Goal: Task Accomplishment & Management: Manage account settings

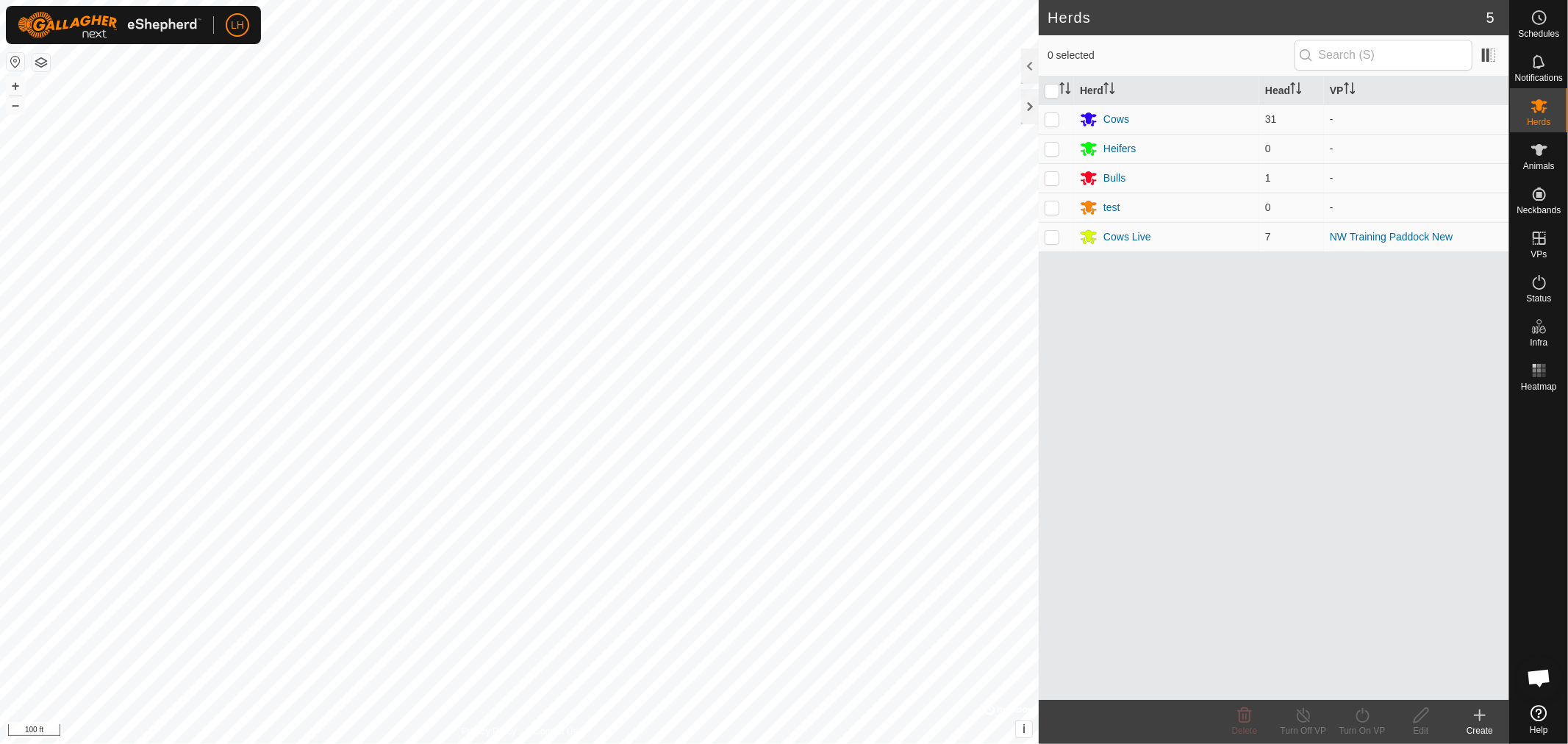
scroll to position [8757, 0]
click at [1026, 68] on div at bounding box center [1030, 66] width 18 height 35
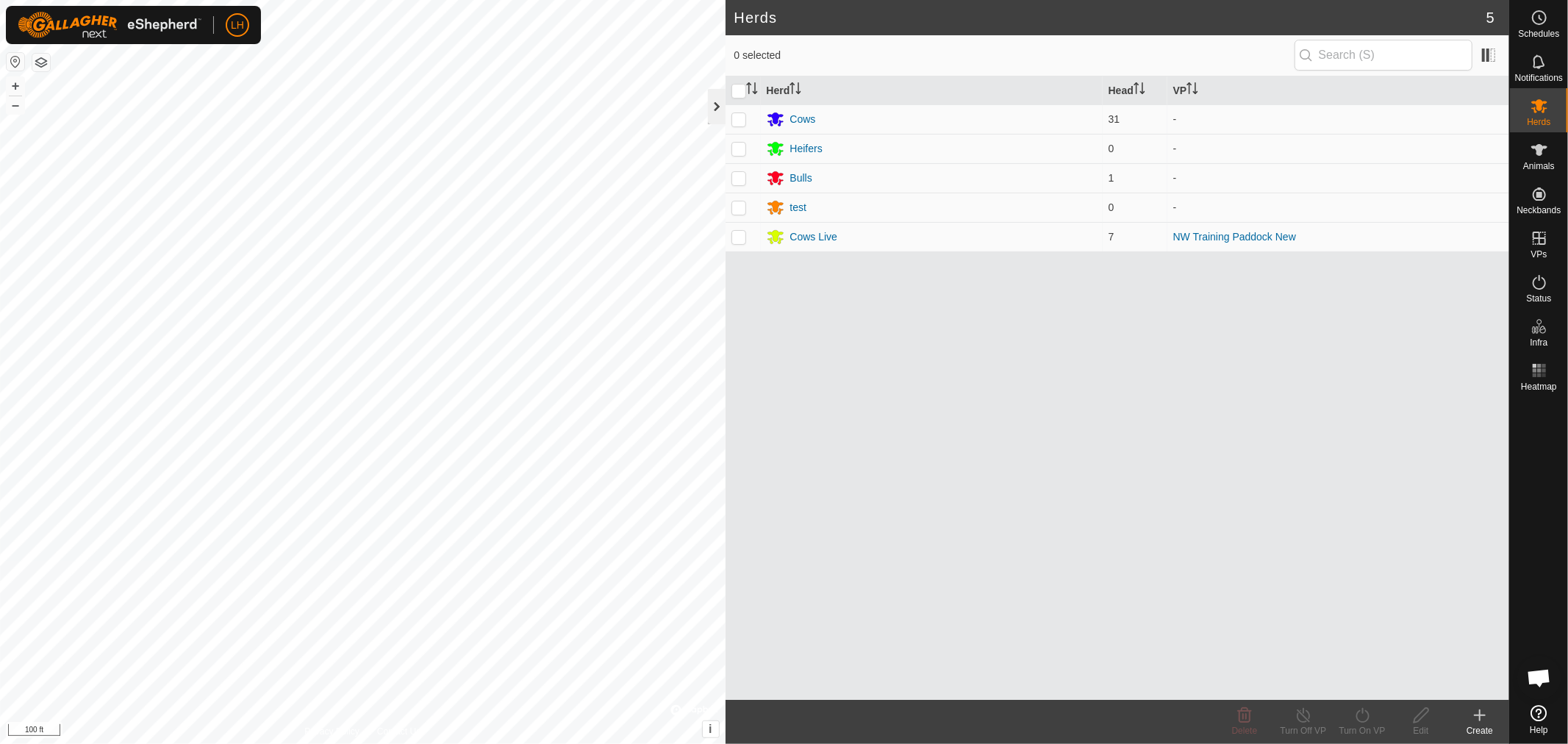
click at [720, 104] on div at bounding box center [716, 106] width 18 height 35
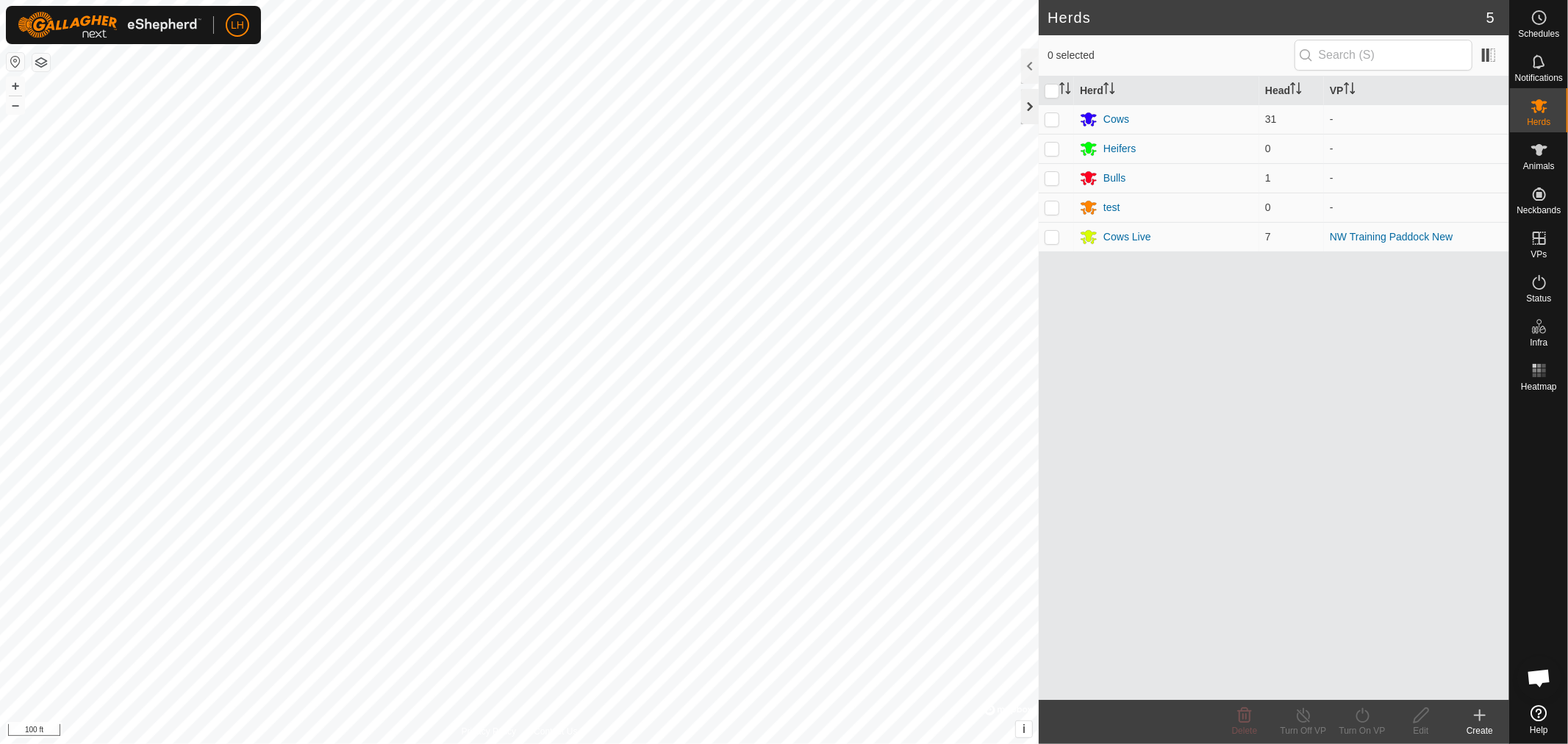
click at [1027, 108] on div at bounding box center [1030, 106] width 18 height 35
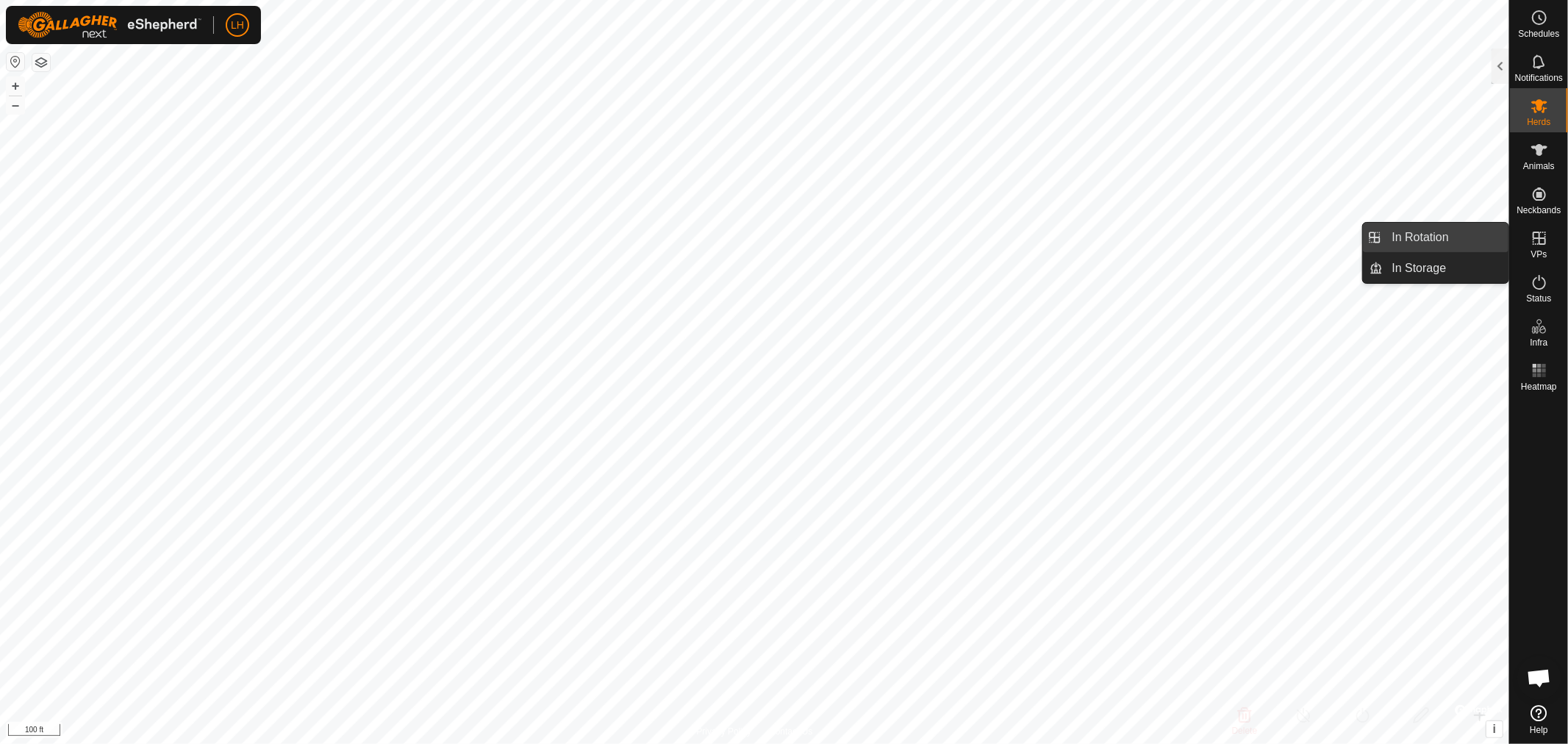
click at [1398, 230] on link "In Rotation" at bounding box center [1446, 237] width 126 height 30
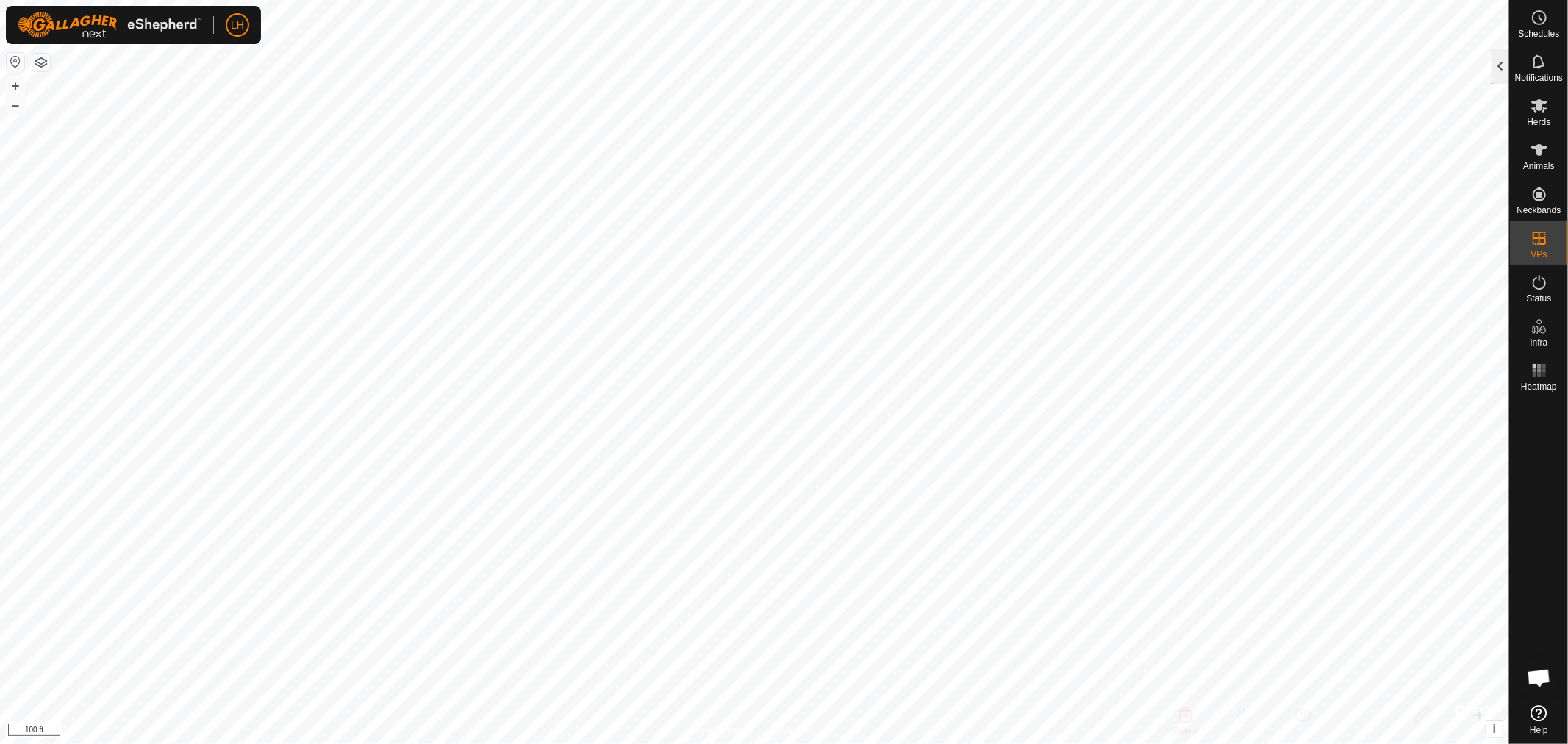
click at [1496, 70] on div at bounding box center [1500, 66] width 18 height 35
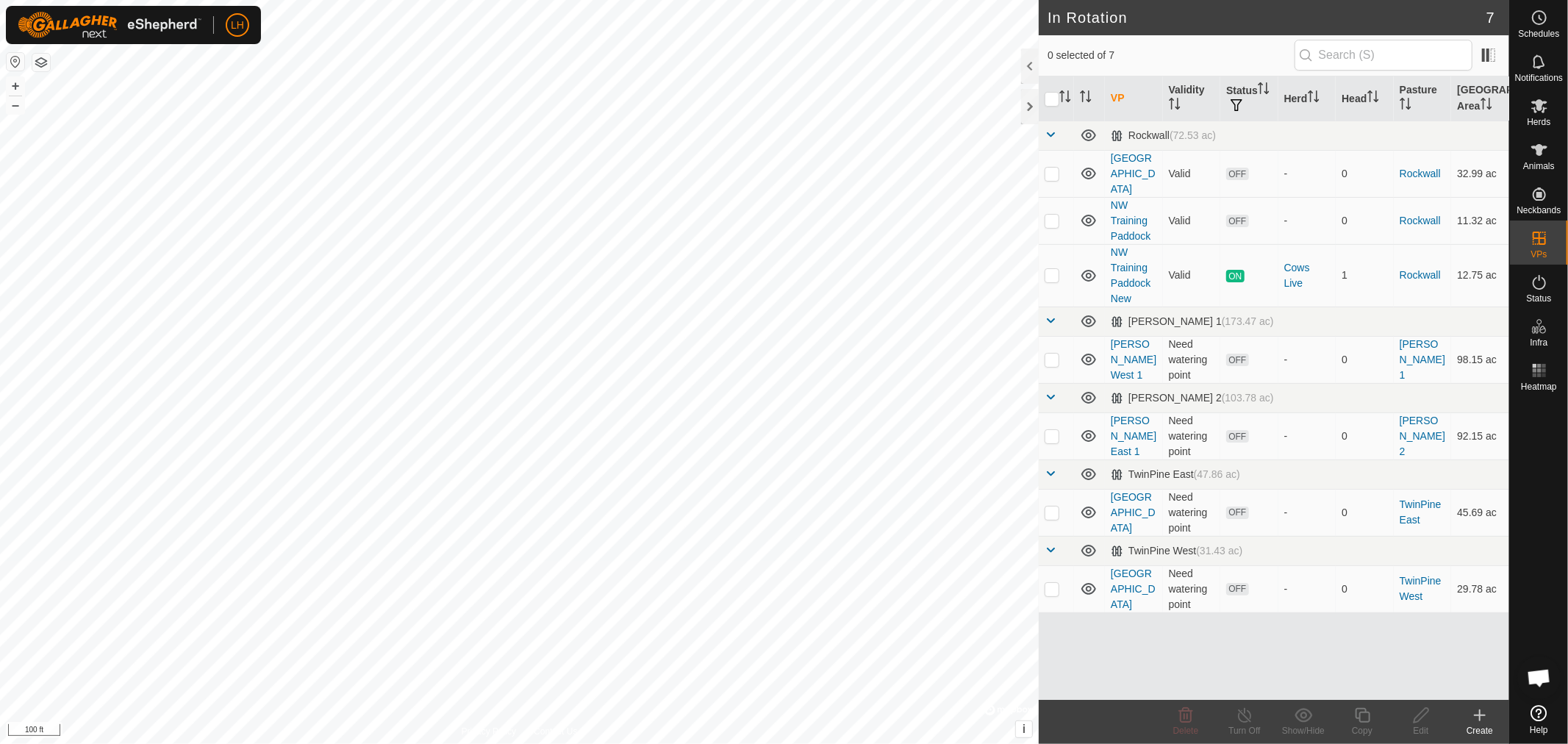
click at [1126, 208] on link "NW Training Paddock" at bounding box center [1130, 219] width 39 height 42
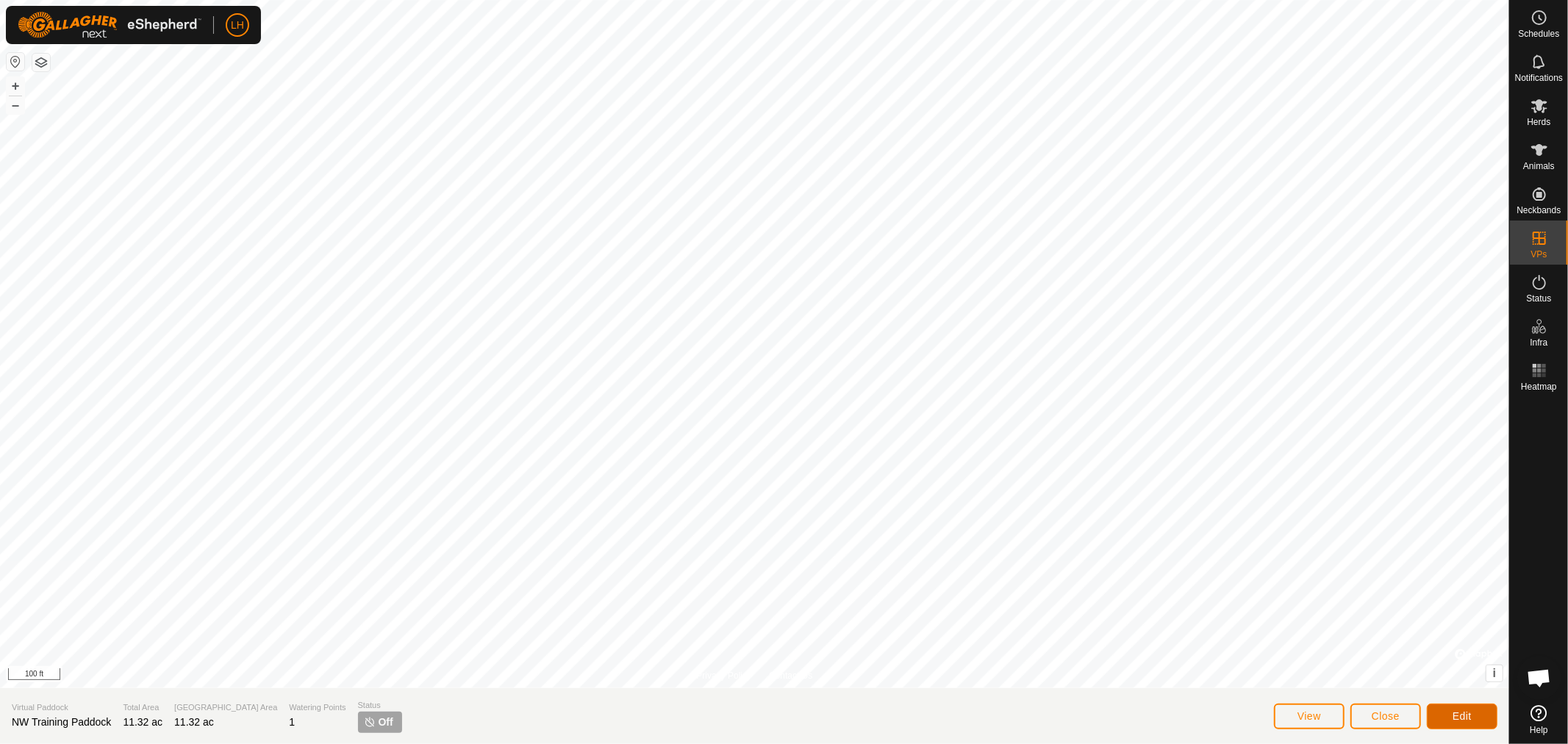
click at [1465, 708] on button "Edit" at bounding box center [1462, 716] width 71 height 26
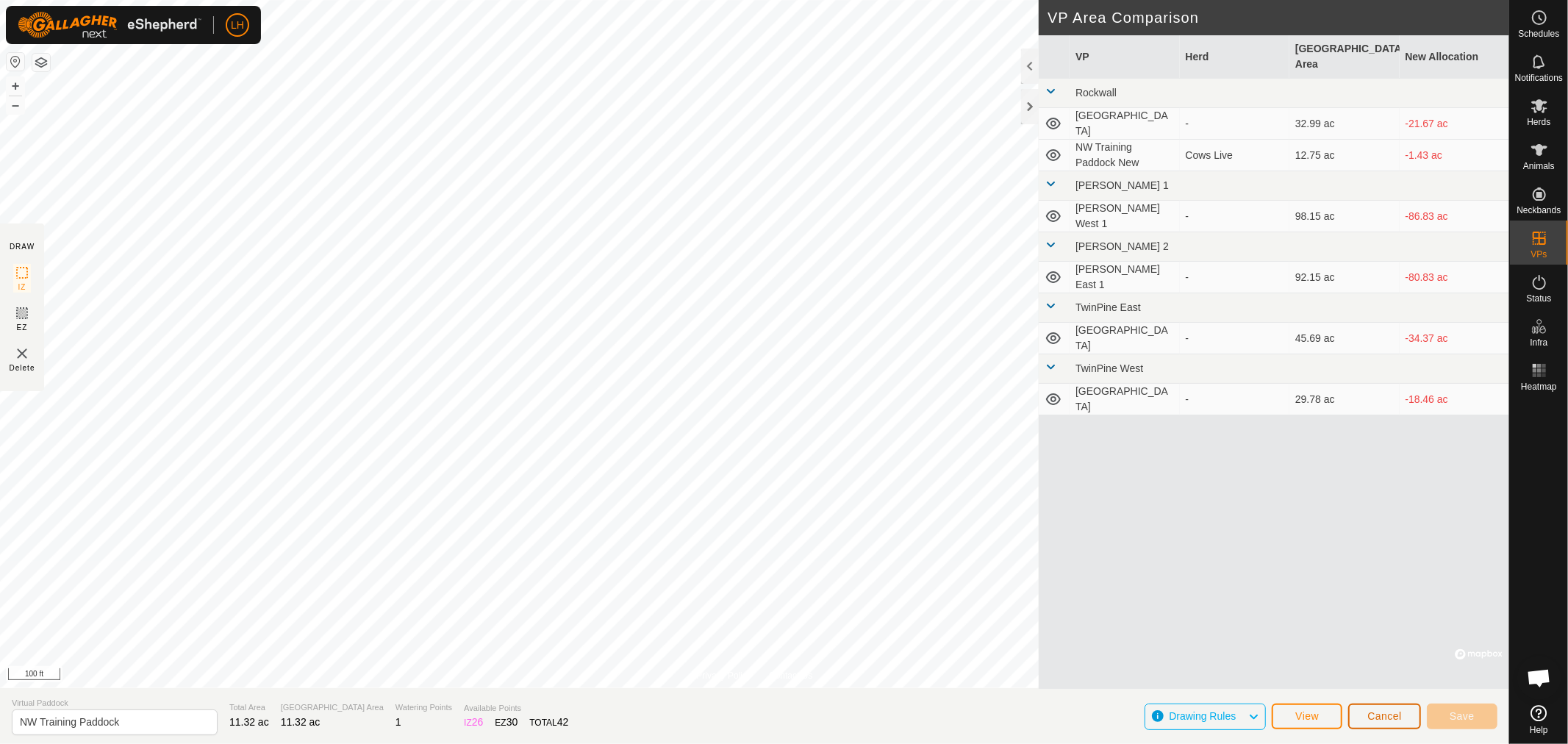
click at [1379, 720] on span "Cancel" at bounding box center [1384, 716] width 34 height 12
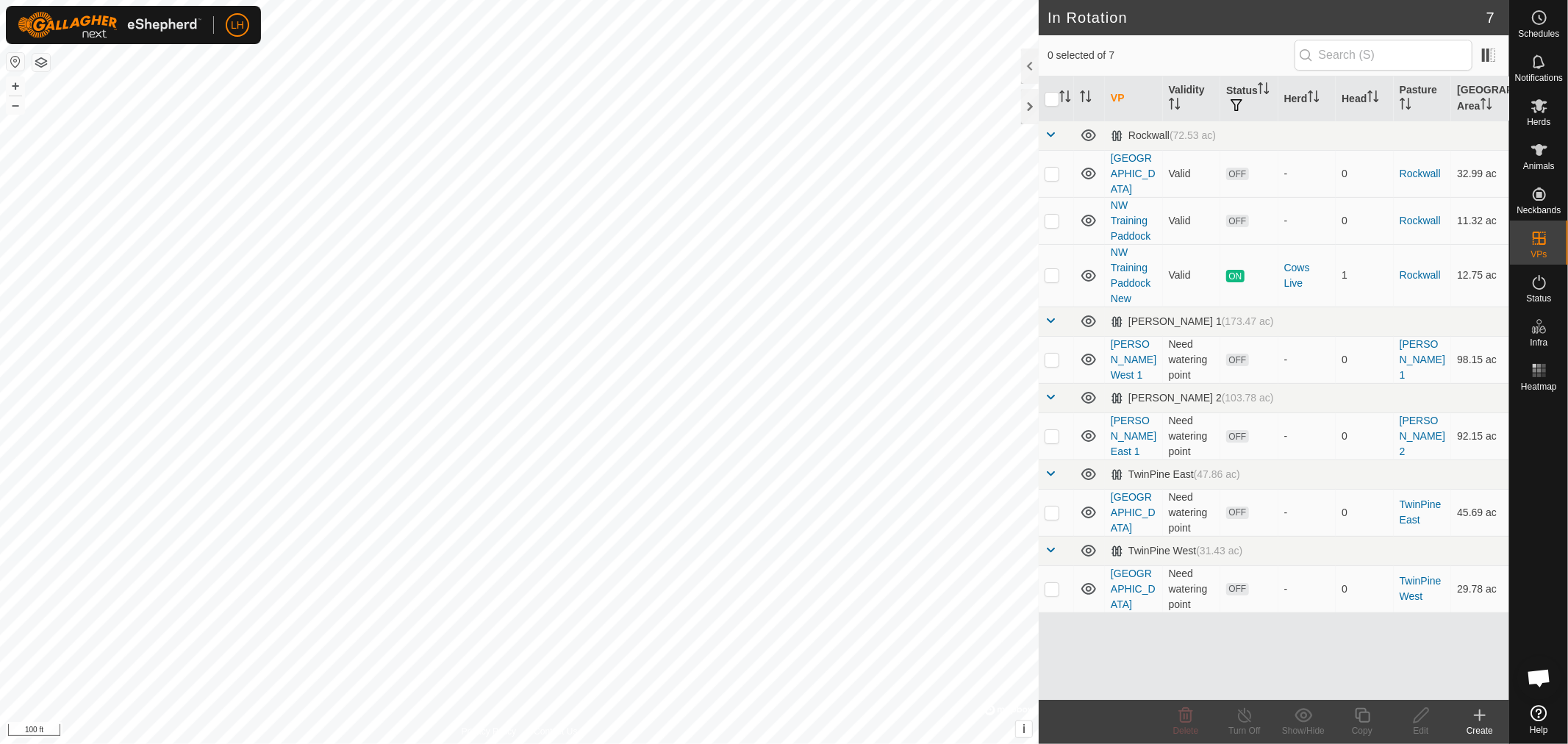
click at [1029, 59] on div at bounding box center [1030, 66] width 18 height 35
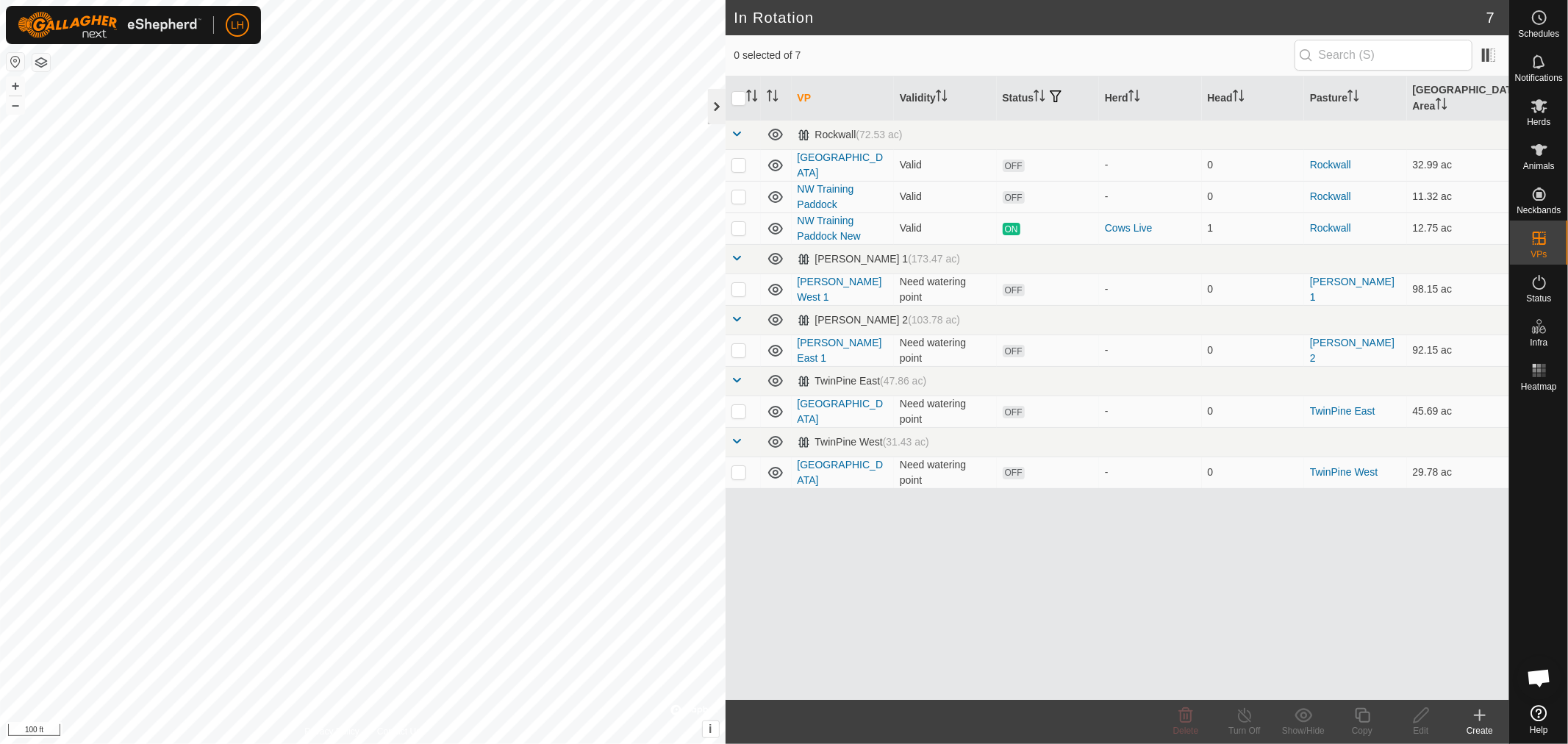
click at [717, 110] on div at bounding box center [716, 106] width 18 height 35
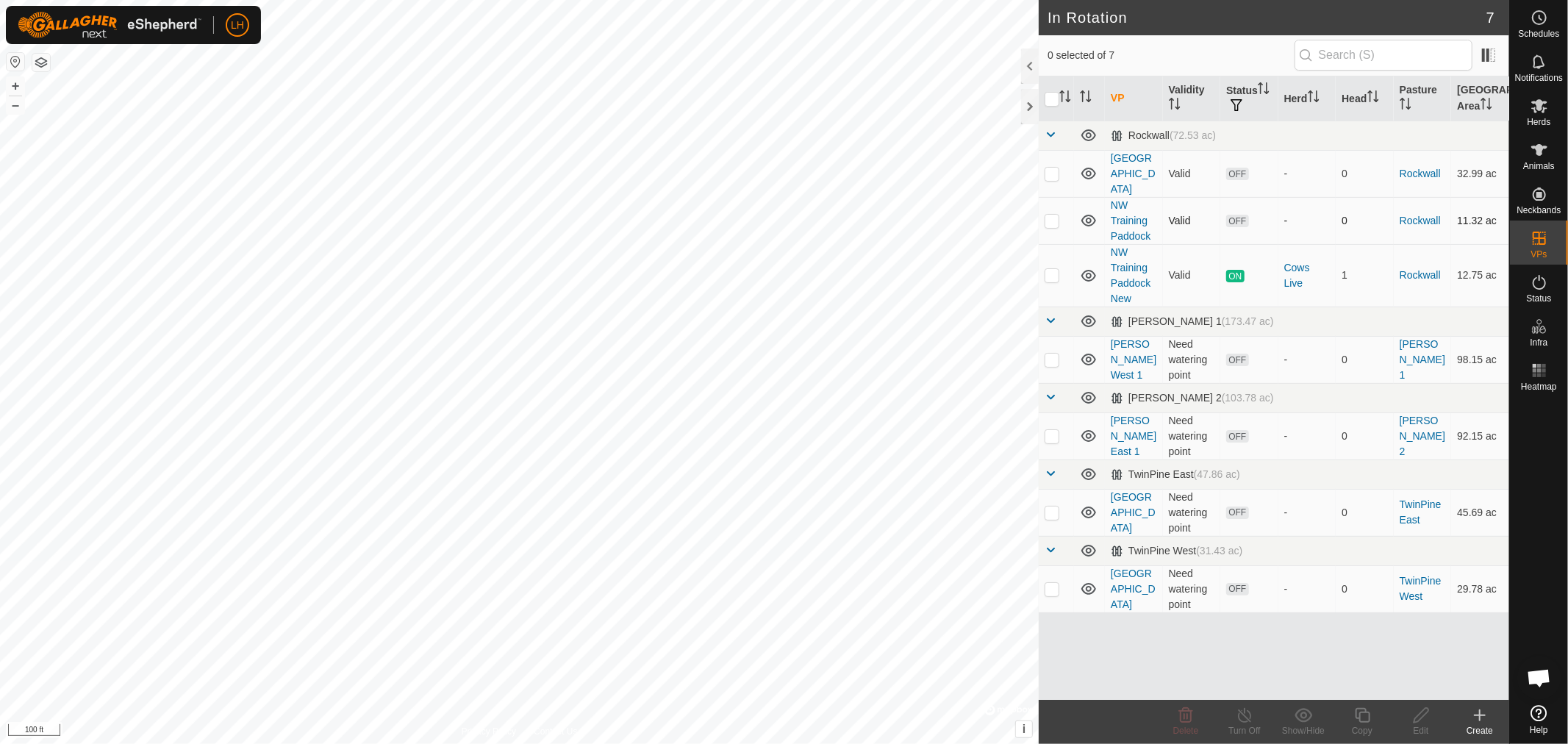
click at [1048, 215] on p-checkbox at bounding box center [1052, 220] width 15 height 12
checkbox input "true"
click at [1184, 718] on icon at bounding box center [1185, 714] width 14 height 15
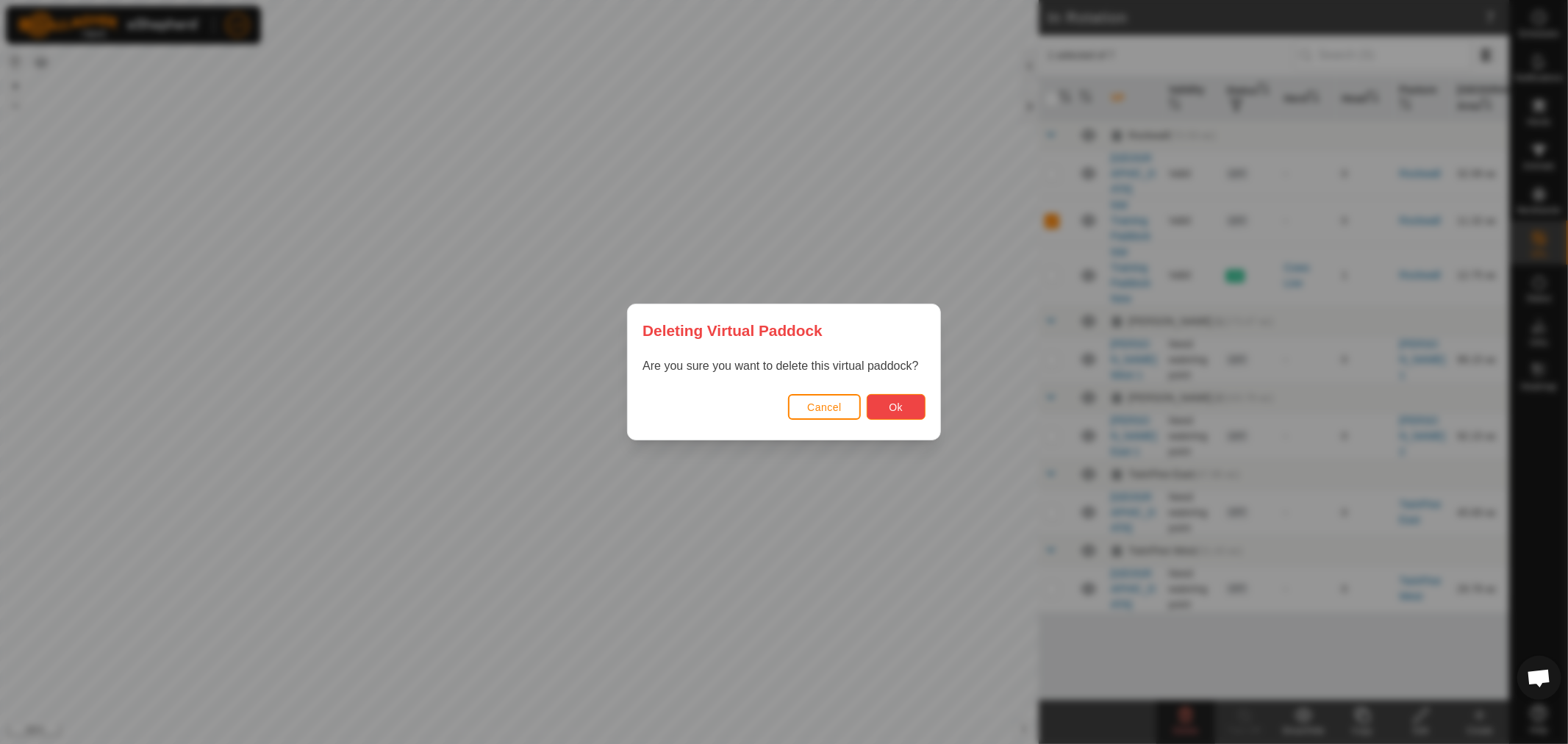
click at [902, 405] on button "Ok" at bounding box center [896, 406] width 59 height 26
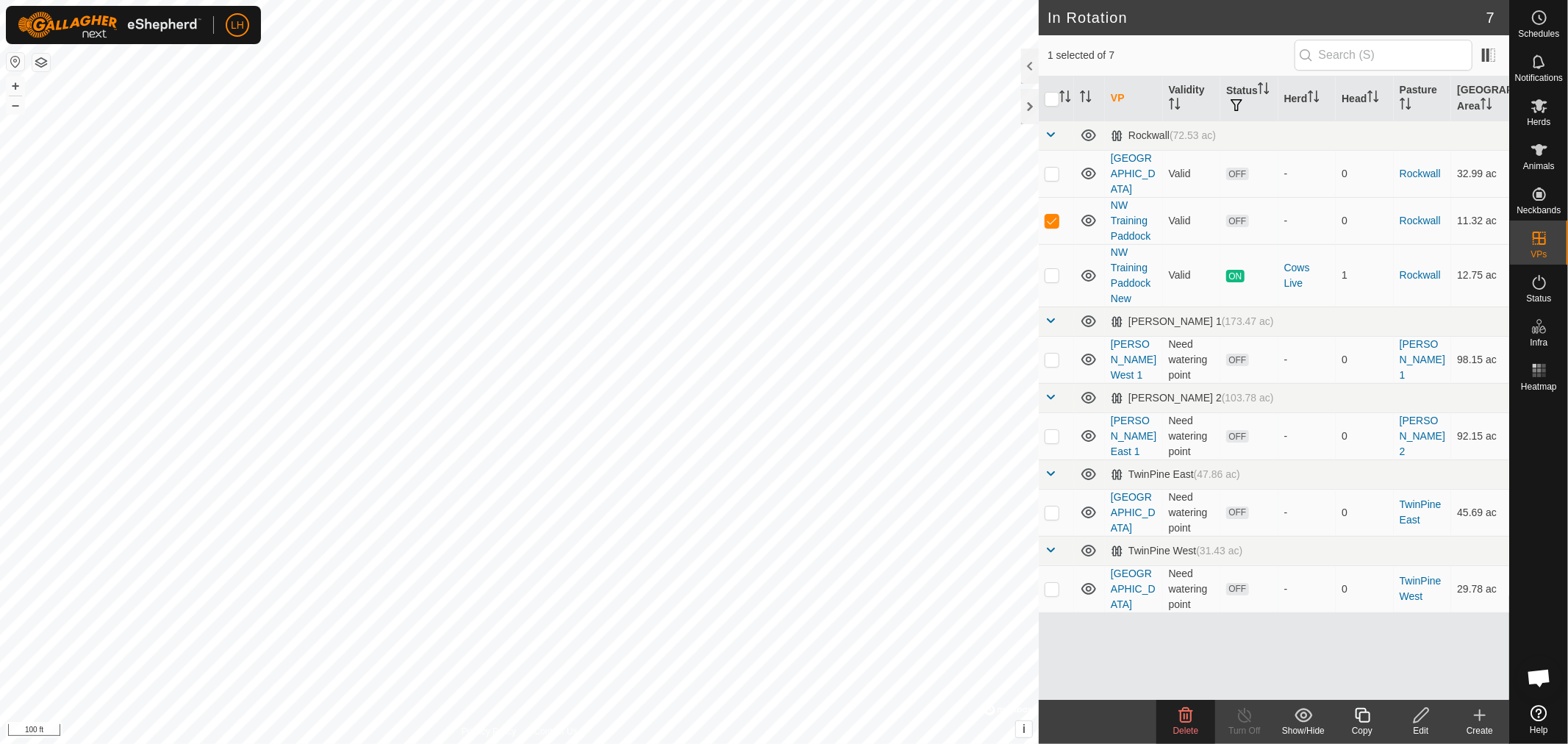
click at [1178, 718] on icon at bounding box center [1185, 715] width 18 height 18
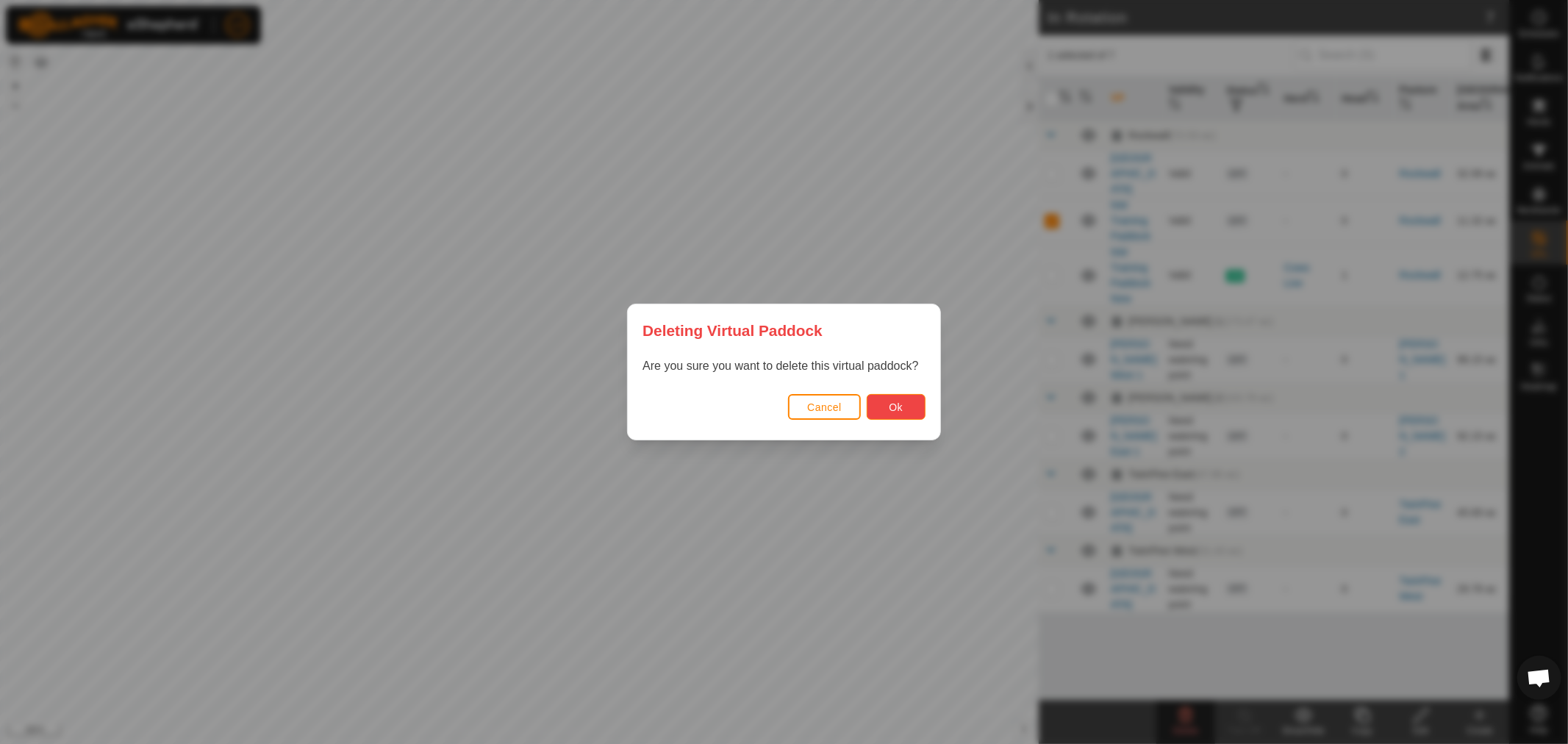
click at [902, 401] on button "Ok" at bounding box center [896, 406] width 59 height 26
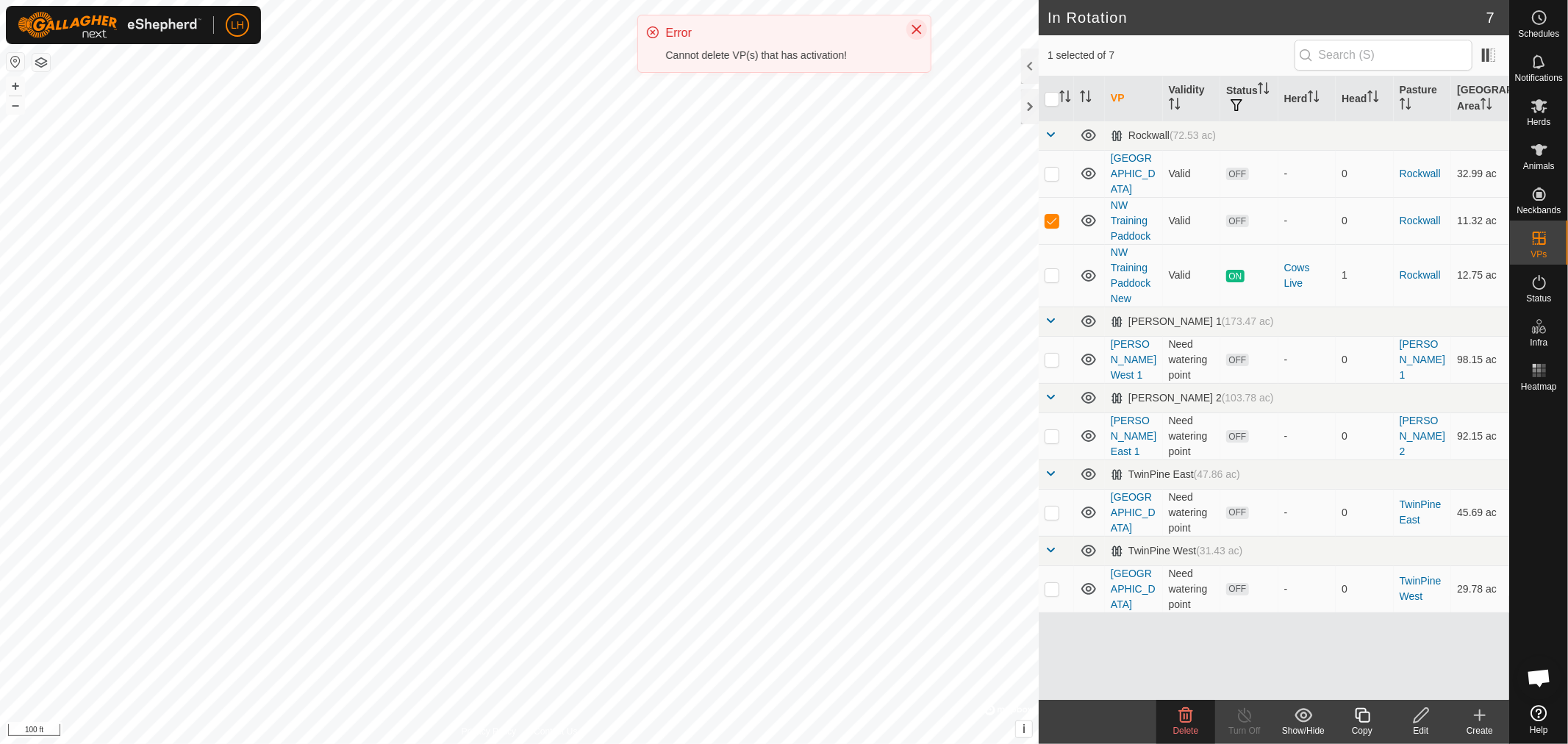
click at [921, 31] on icon "Close" at bounding box center [917, 30] width 12 height 12
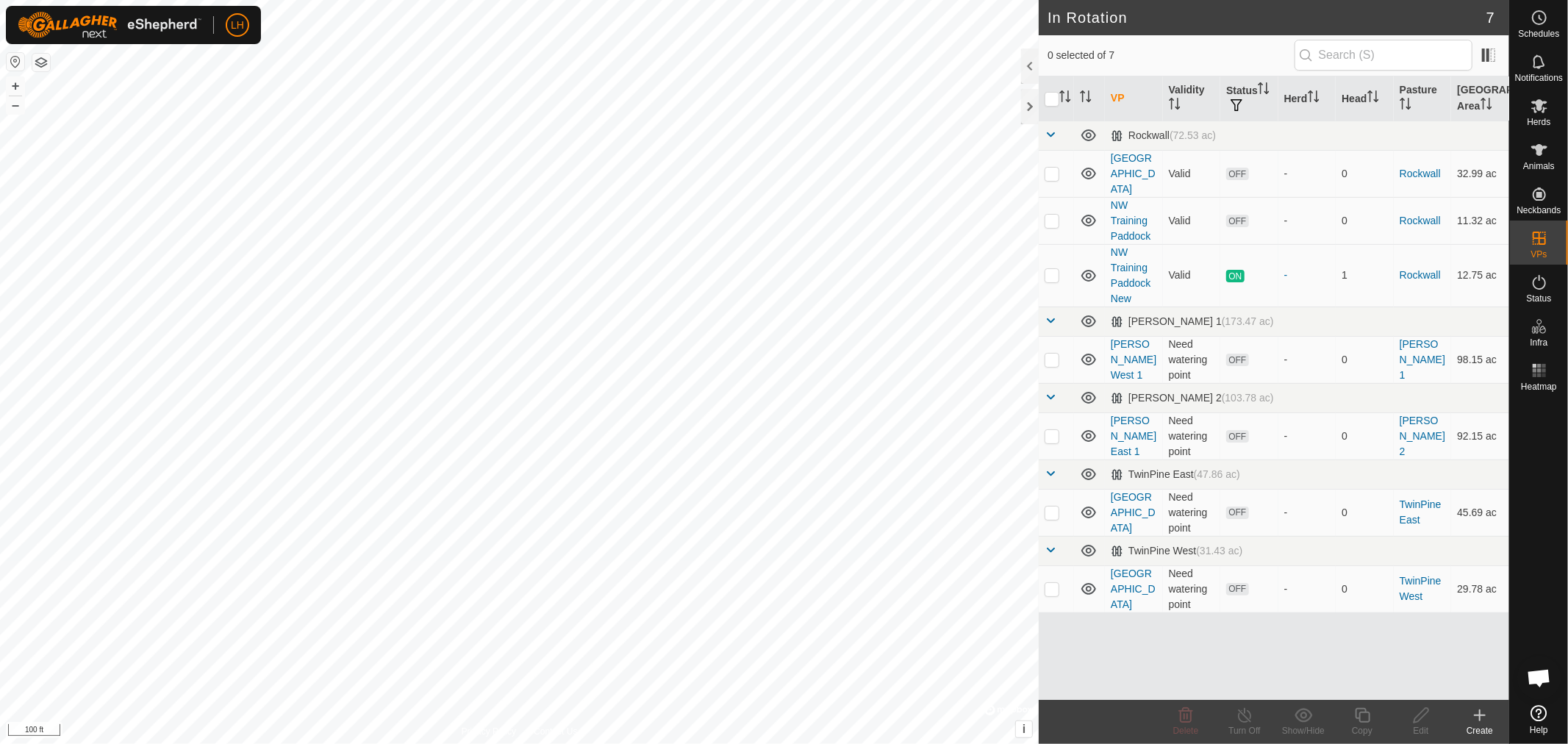
scroll to position [8757, 0]
click at [1051, 215] on p-checkbox at bounding box center [1052, 220] width 15 height 12
checkbox input "true"
click at [1178, 716] on icon at bounding box center [1185, 715] width 18 height 18
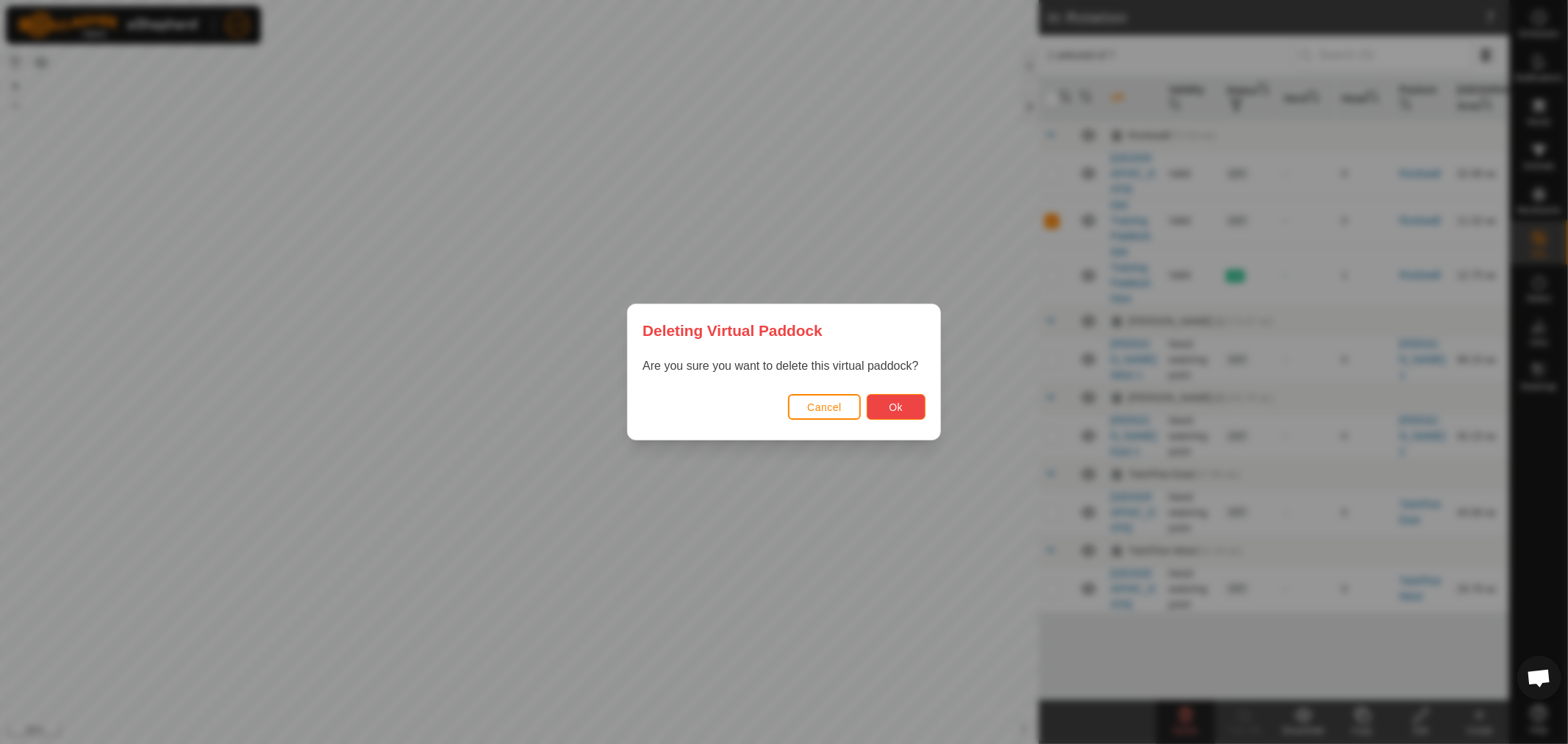
click at [882, 404] on button "Ok" at bounding box center [896, 406] width 59 height 26
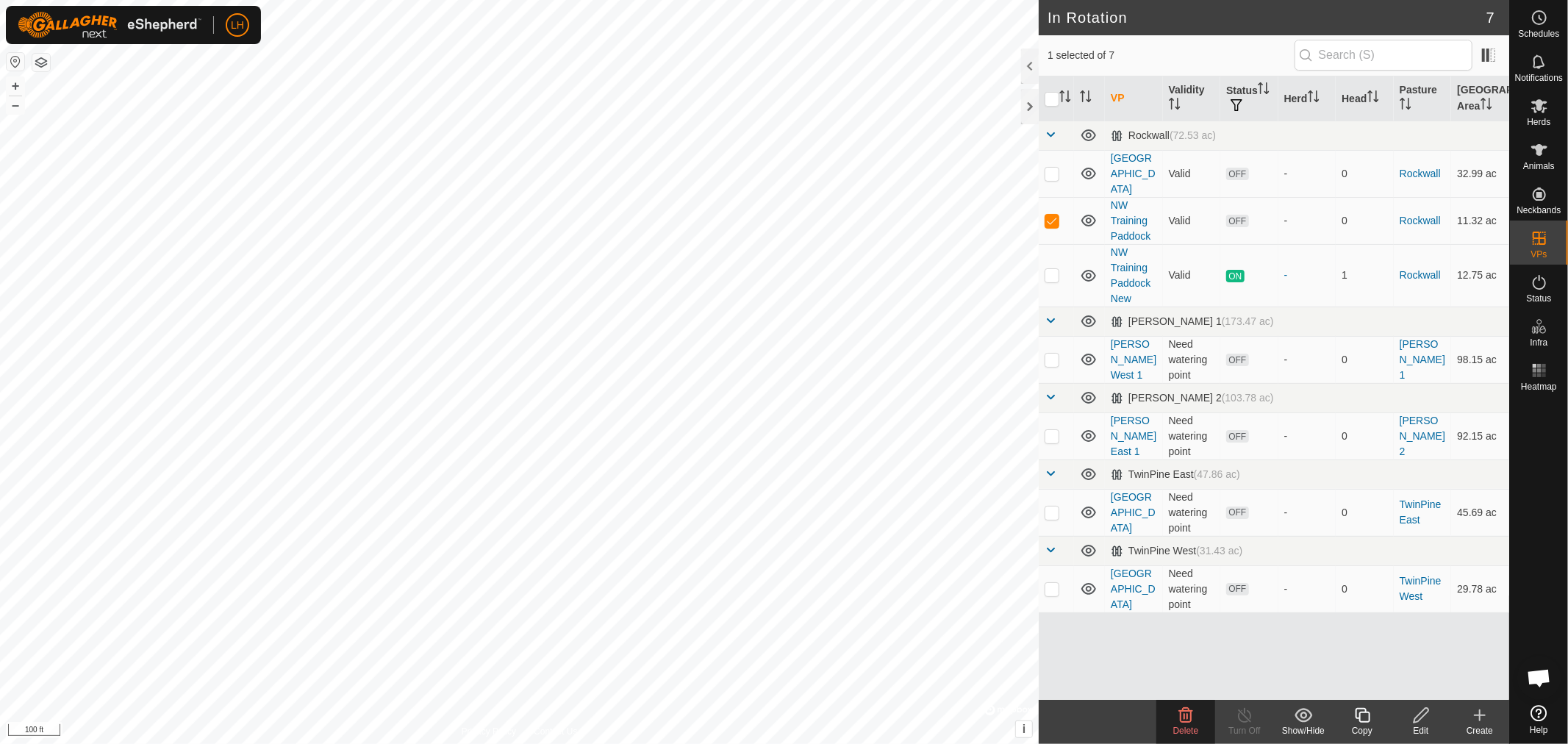
click at [1537, 672] on span "Open chat" at bounding box center [1538, 679] width 25 height 21
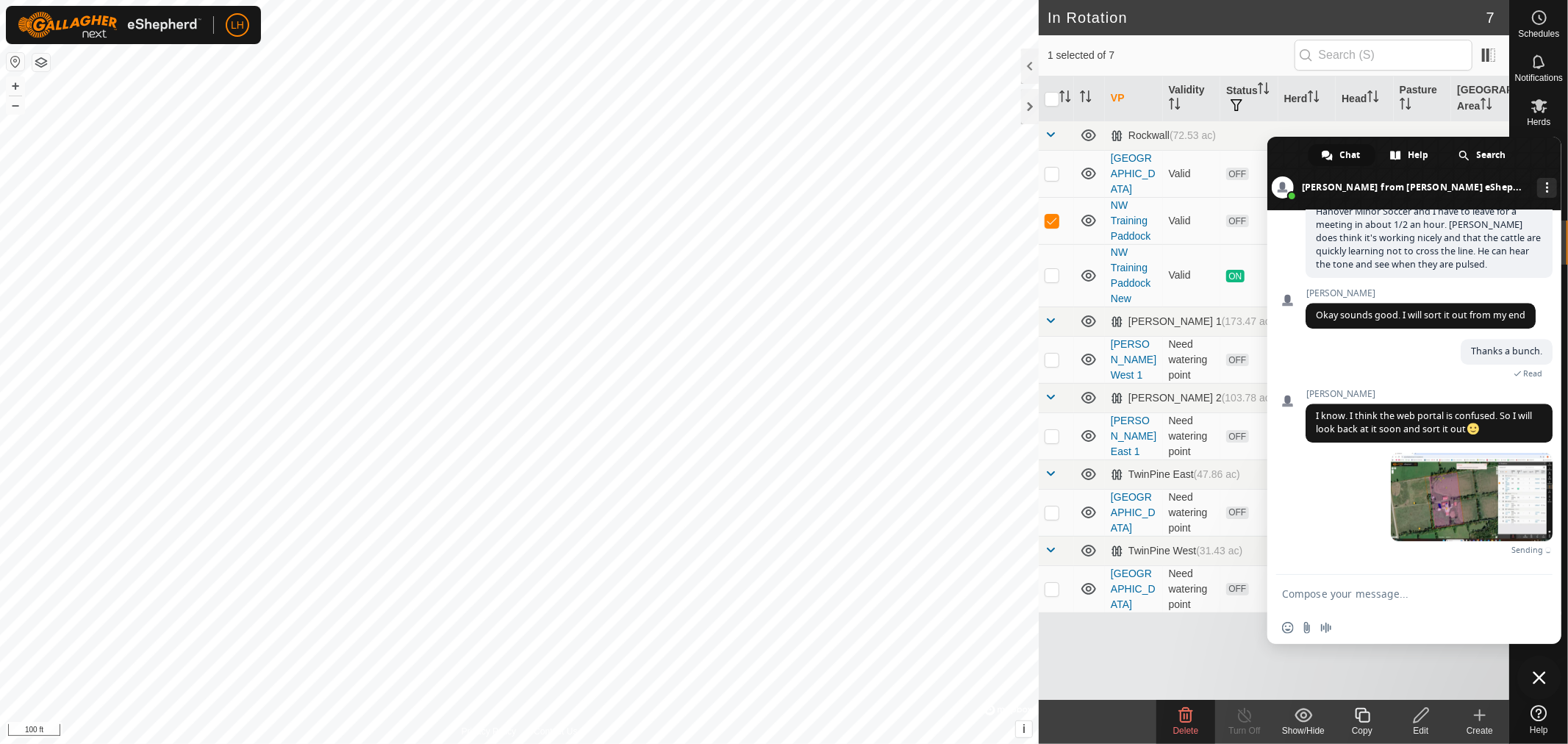
scroll to position [8855, 0]
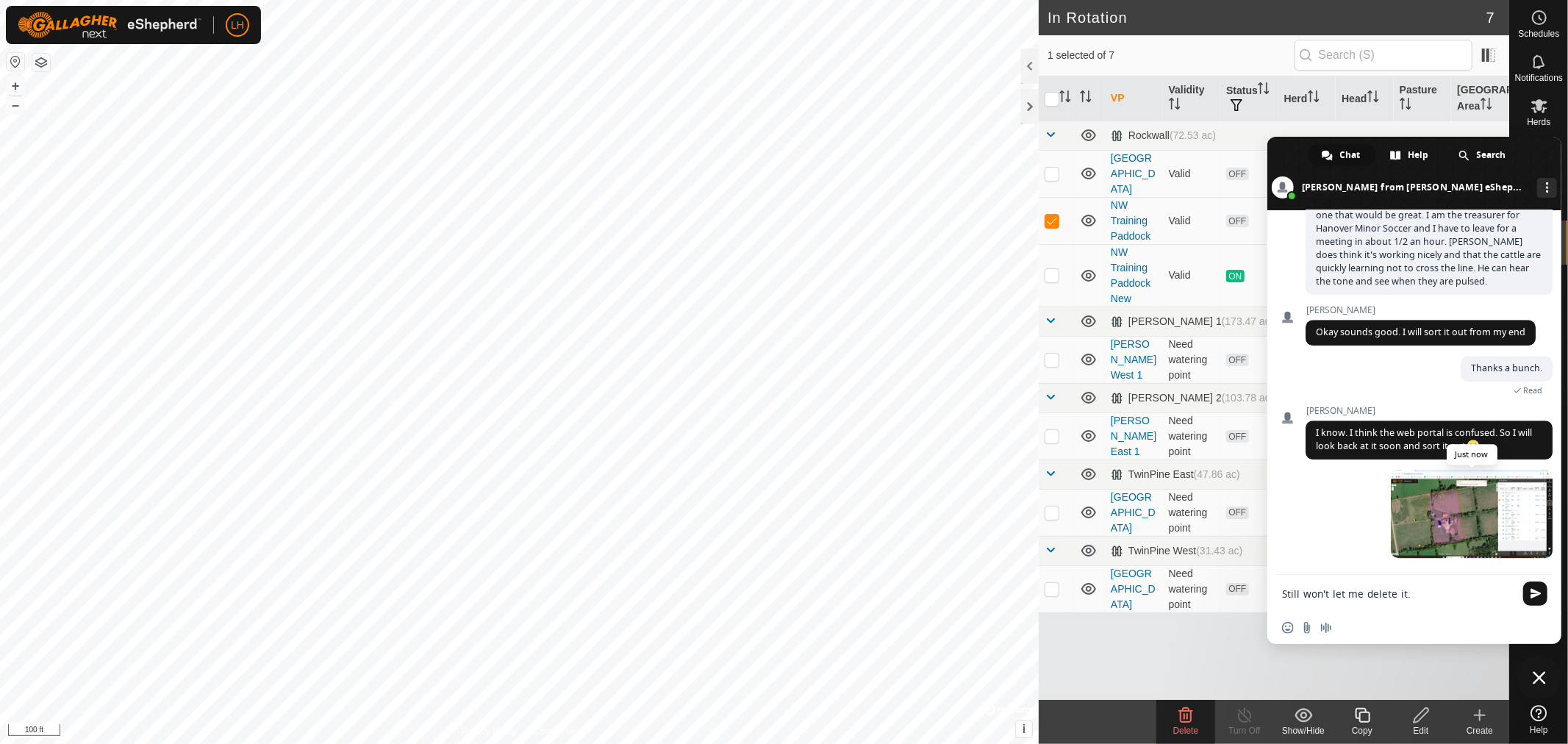
click at [1509, 522] on span at bounding box center [1471, 514] width 161 height 89
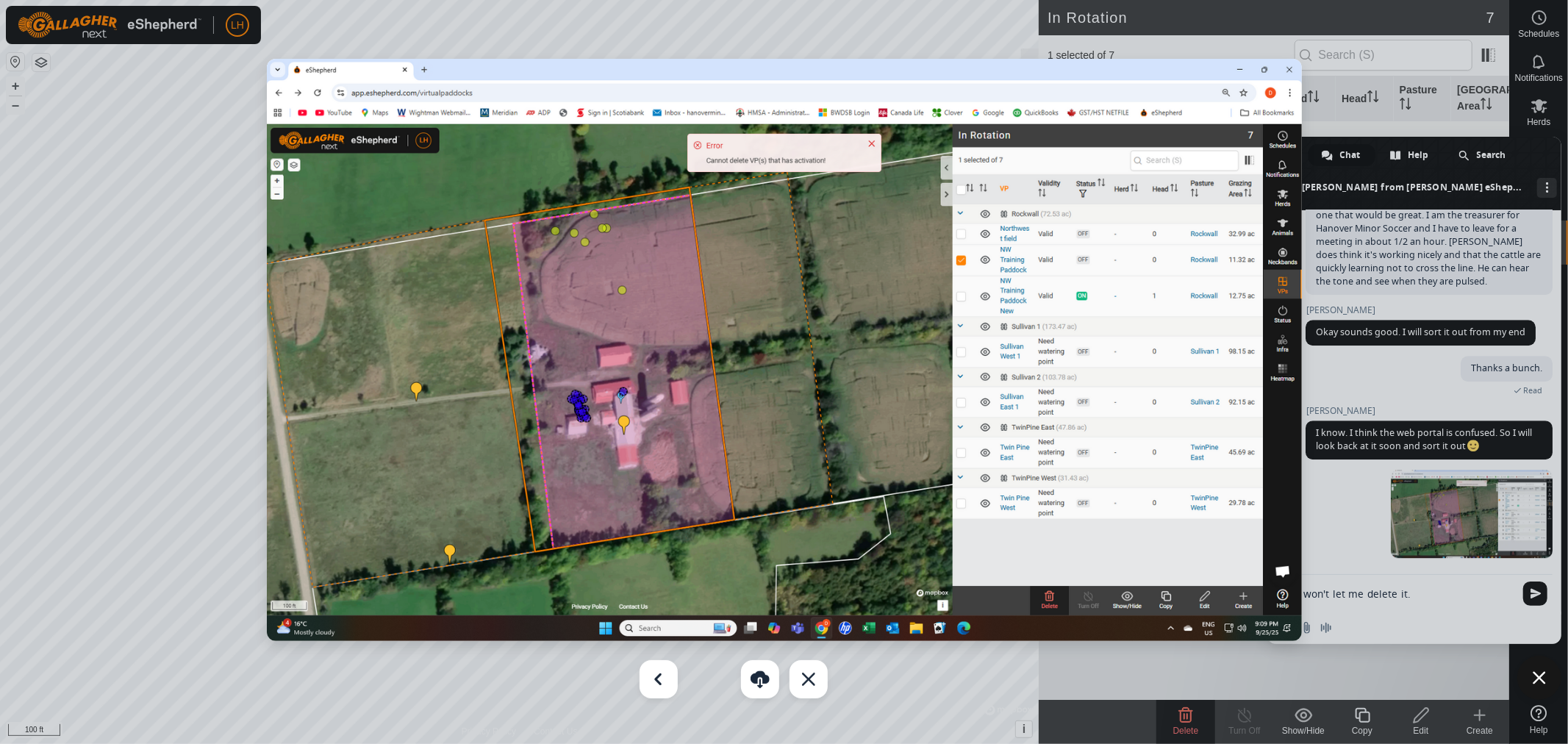
click at [1412, 596] on div at bounding box center [784, 372] width 1568 height 744
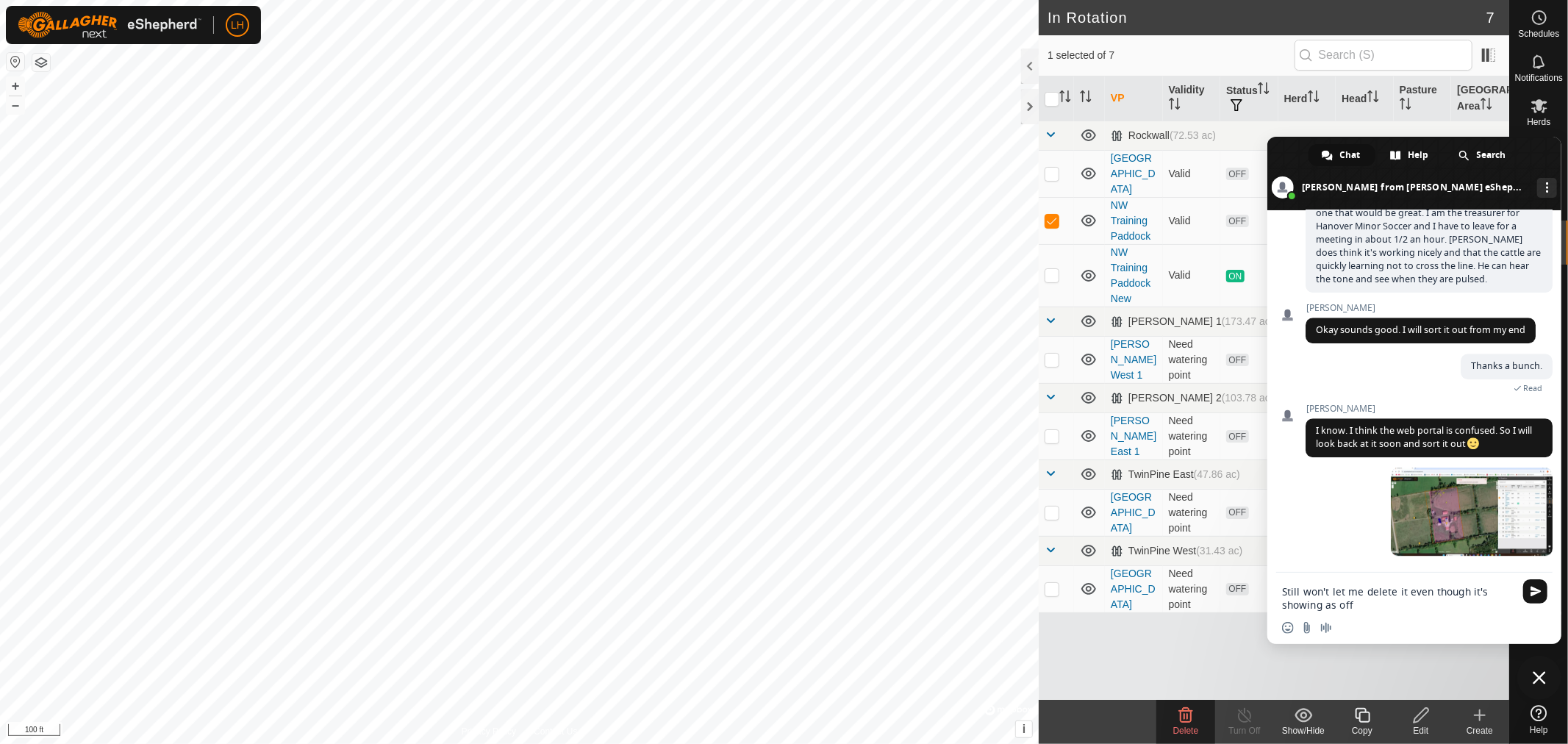
type textarea "Still won't let me delete it even though it's showing as off?"
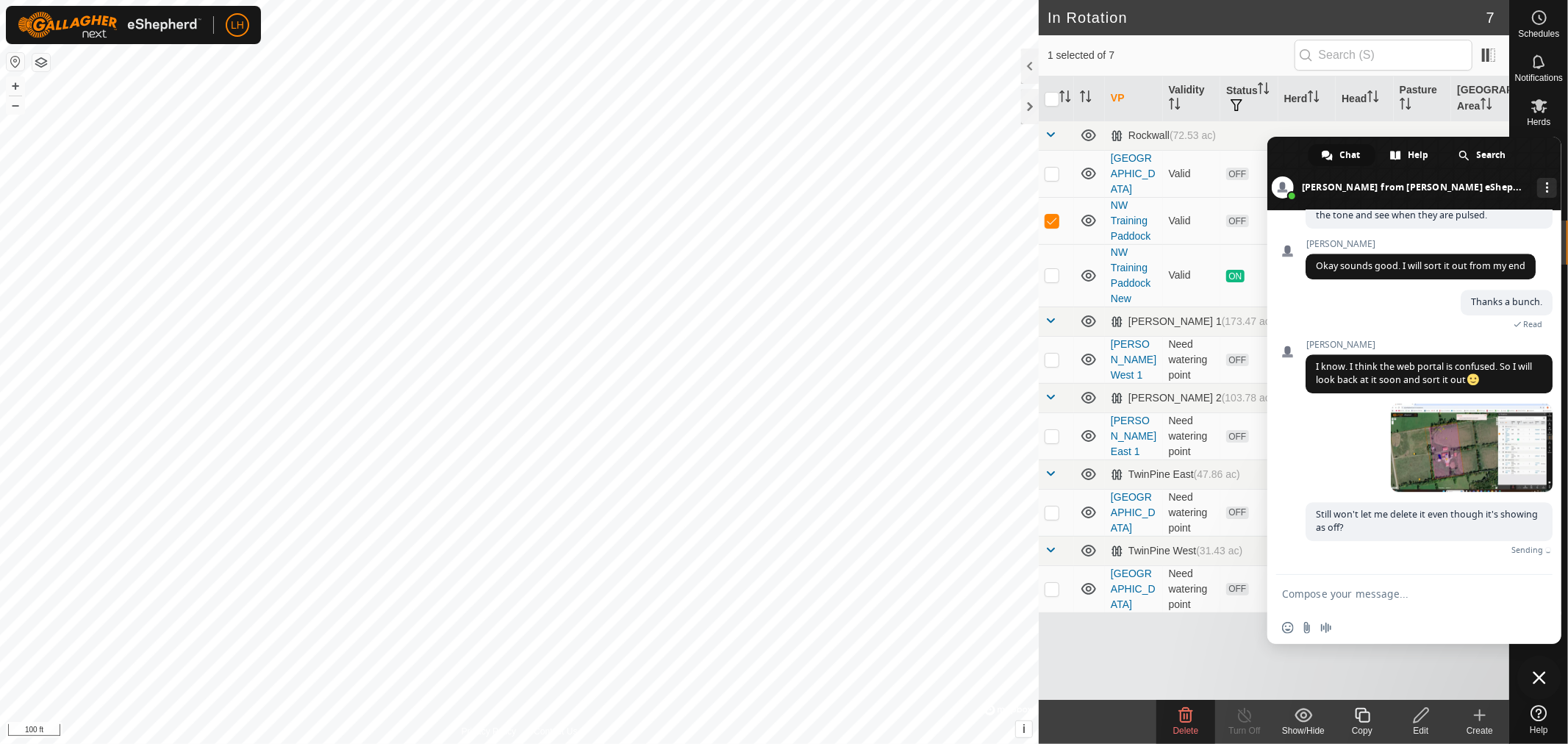
scroll to position [8899, 0]
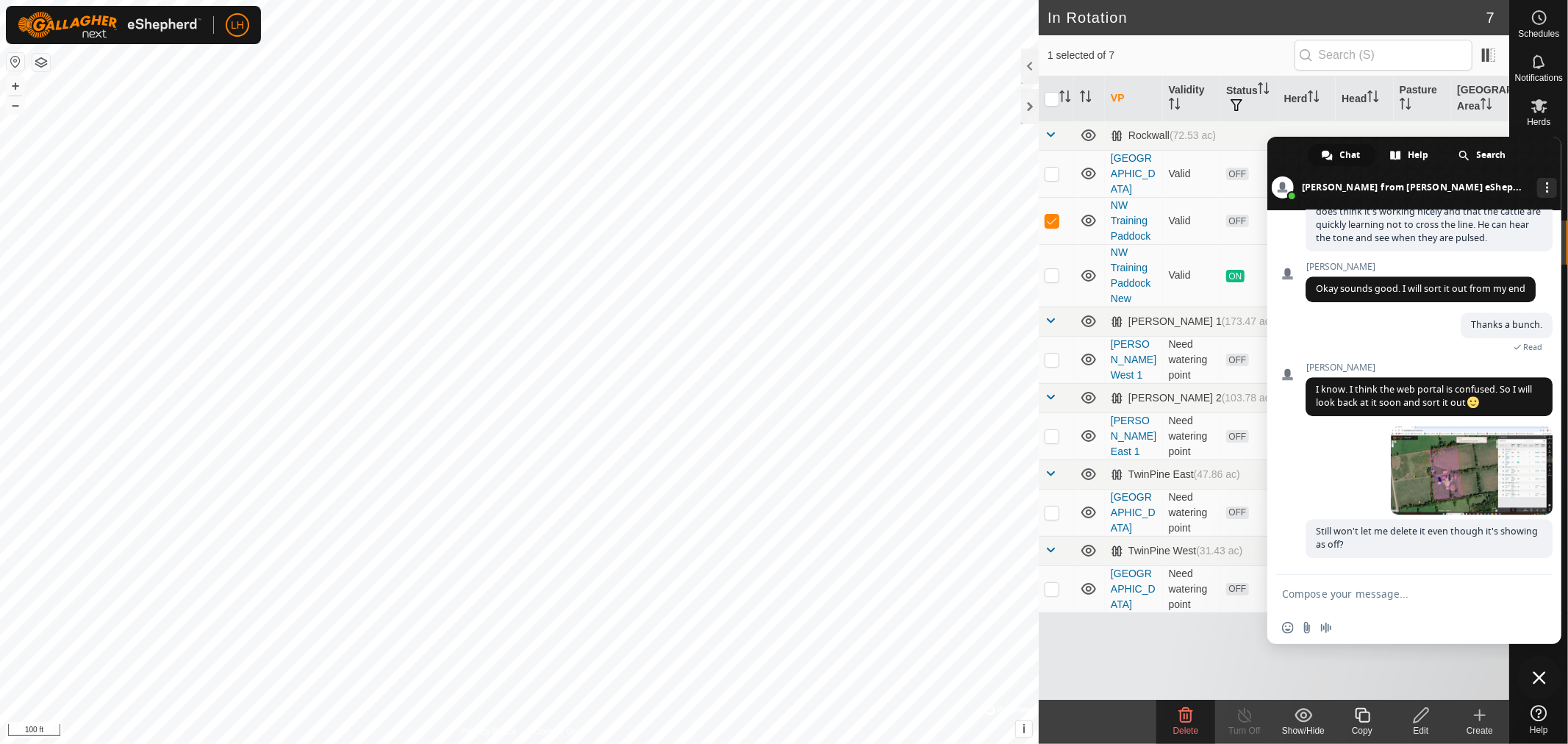
click at [1538, 676] on span "Close chat" at bounding box center [1538, 677] width 13 height 13
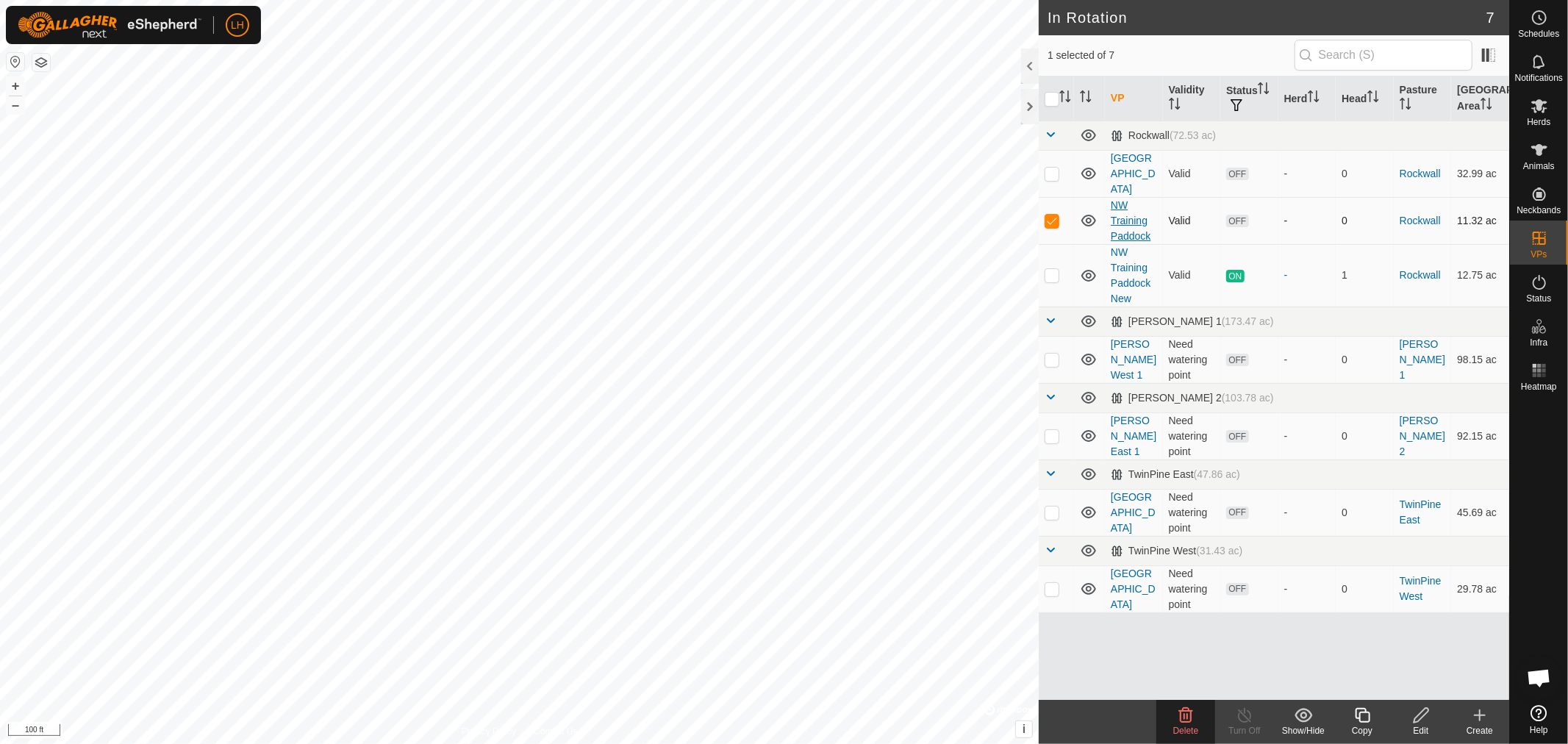
scroll to position [8929, 0]
